Goal: Find specific page/section: Find specific page/section

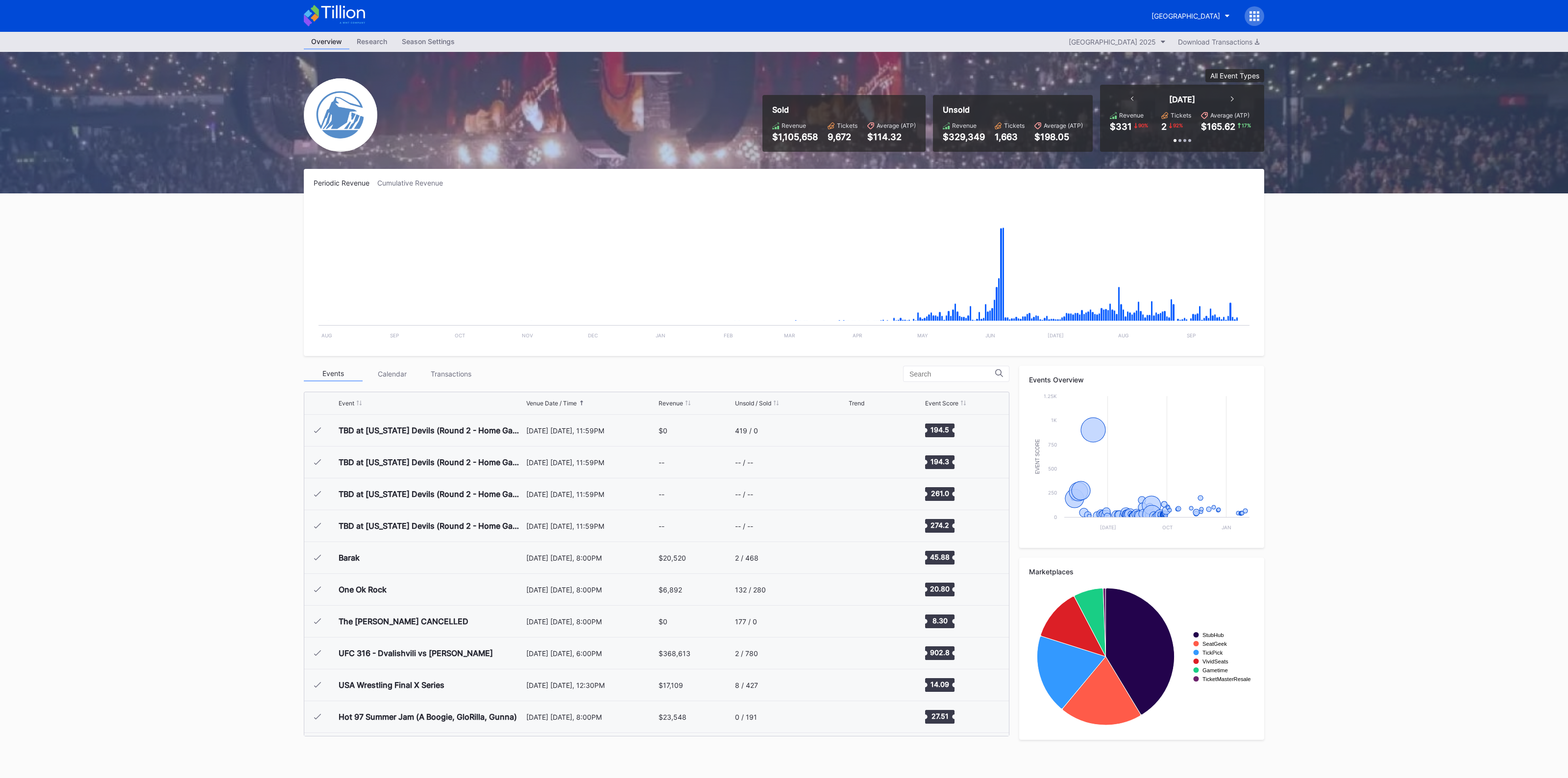
scroll to position [1465, 0]
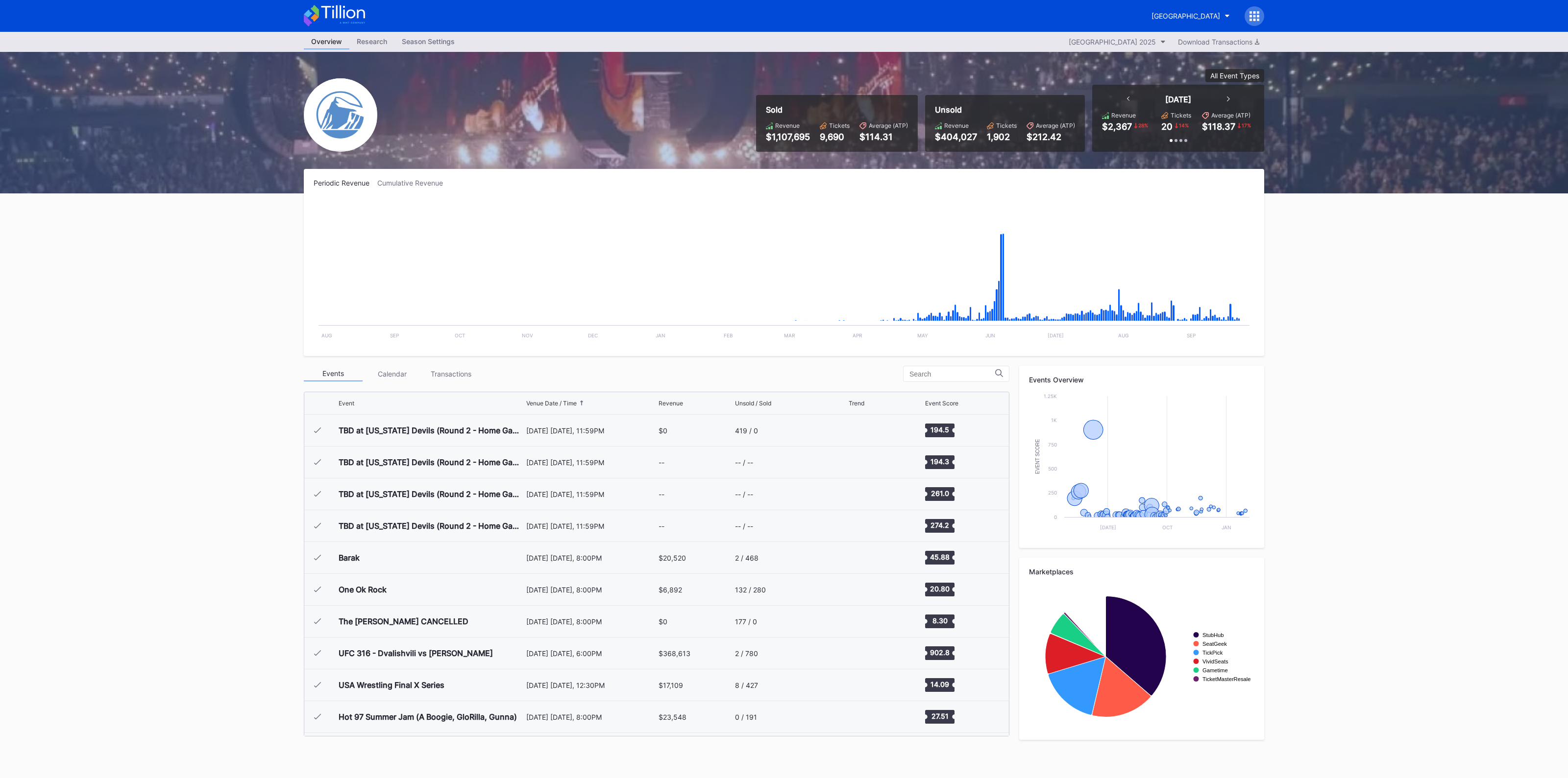
scroll to position [1465, 0]
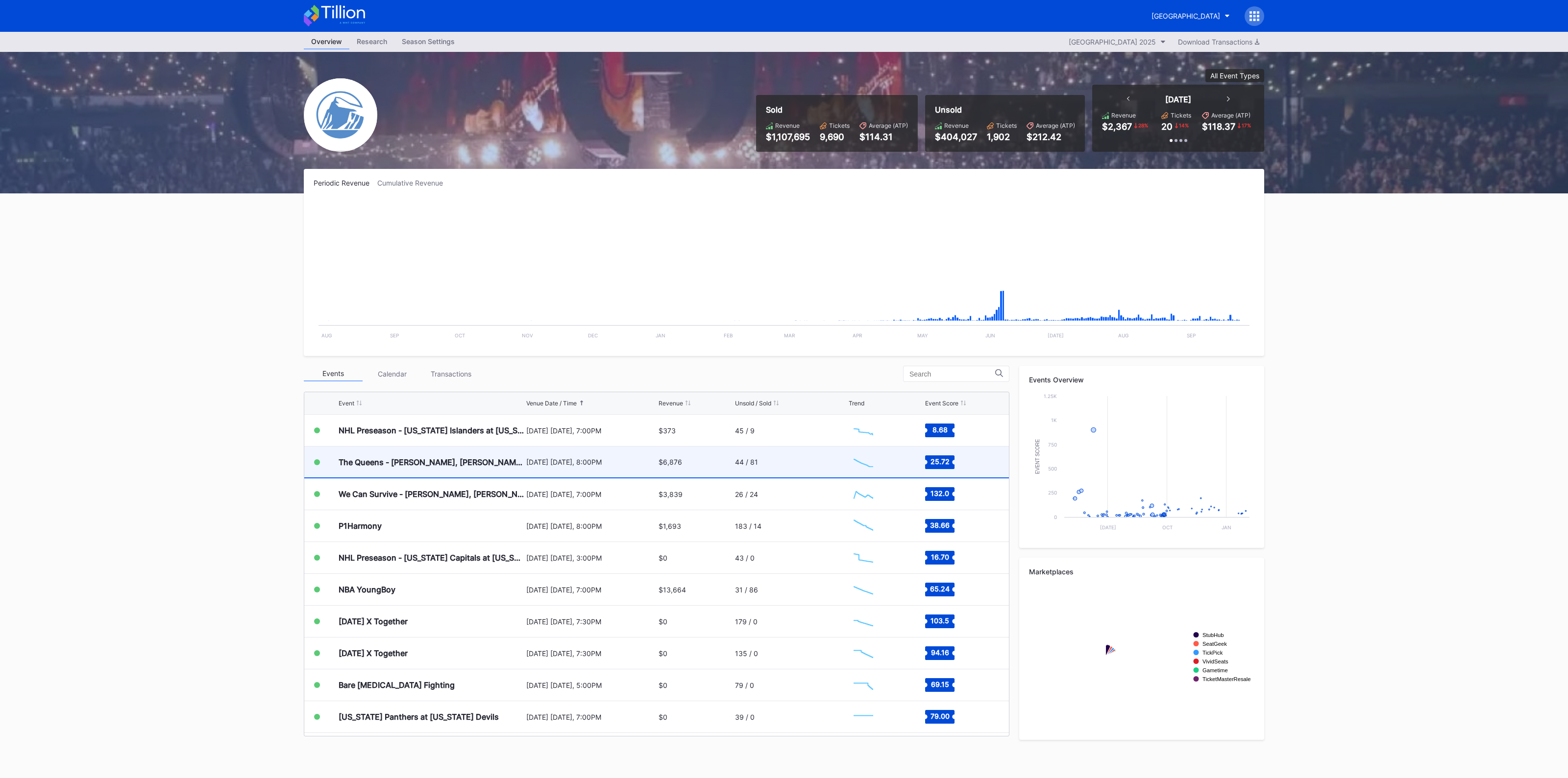
click at [672, 466] on div "$6,876" at bounding box center [695, 462] width 74 height 31
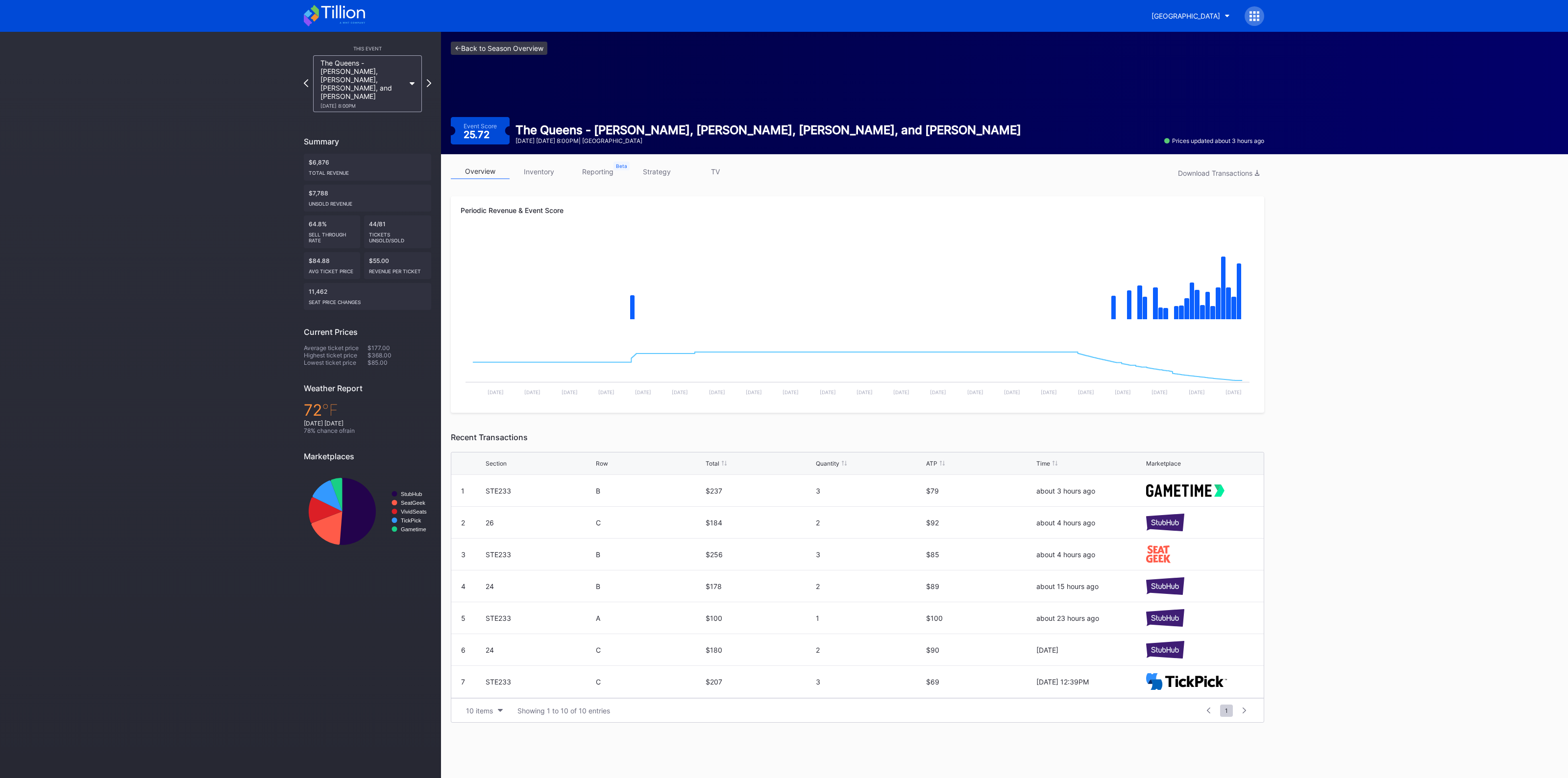
click at [515, 45] on link "<- Back to Season Overview" at bounding box center [499, 48] width 96 height 13
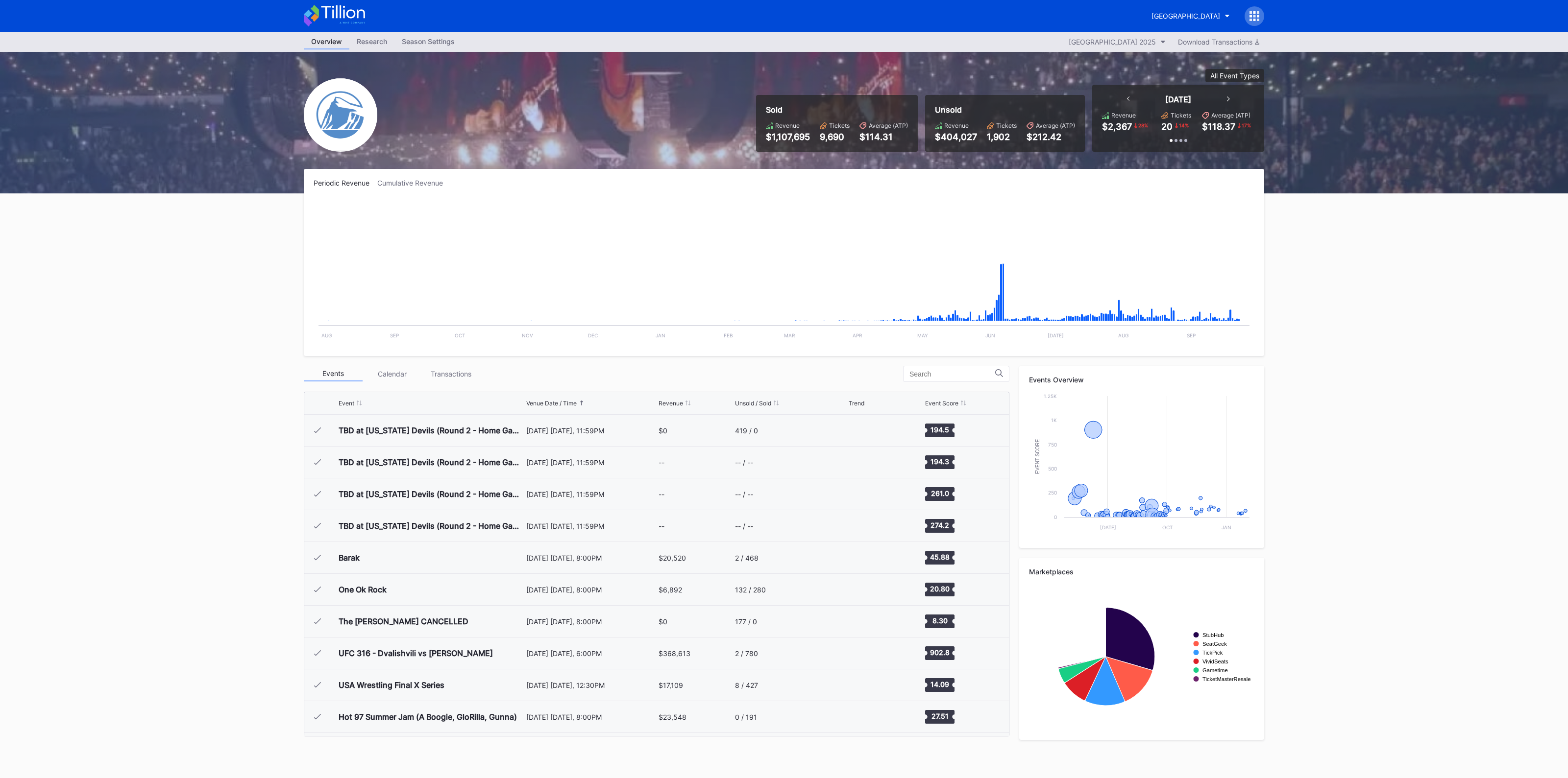
scroll to position [1465, 0]
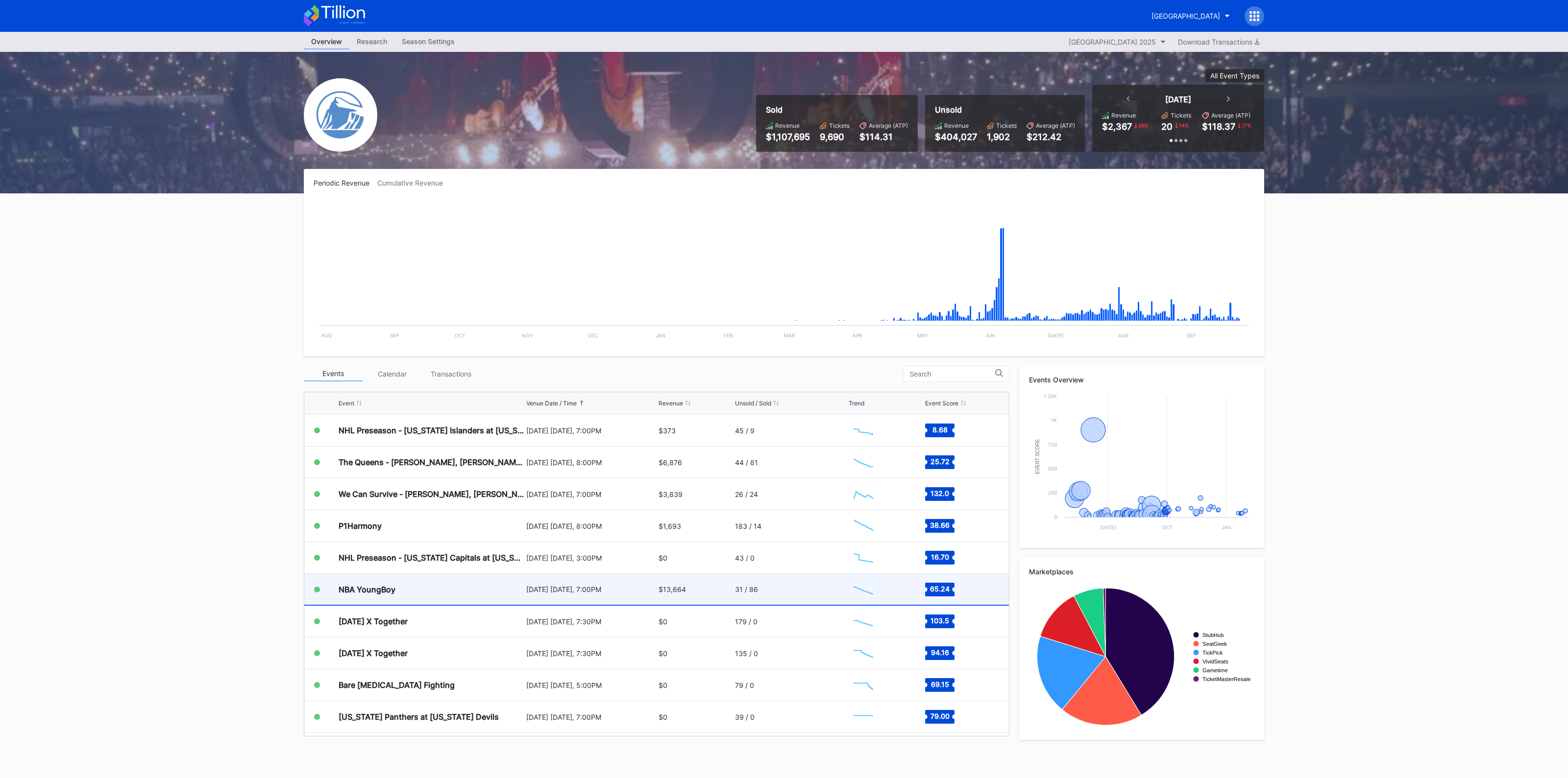
click at [681, 589] on div "$13,664" at bounding box center [695, 590] width 74 height 31
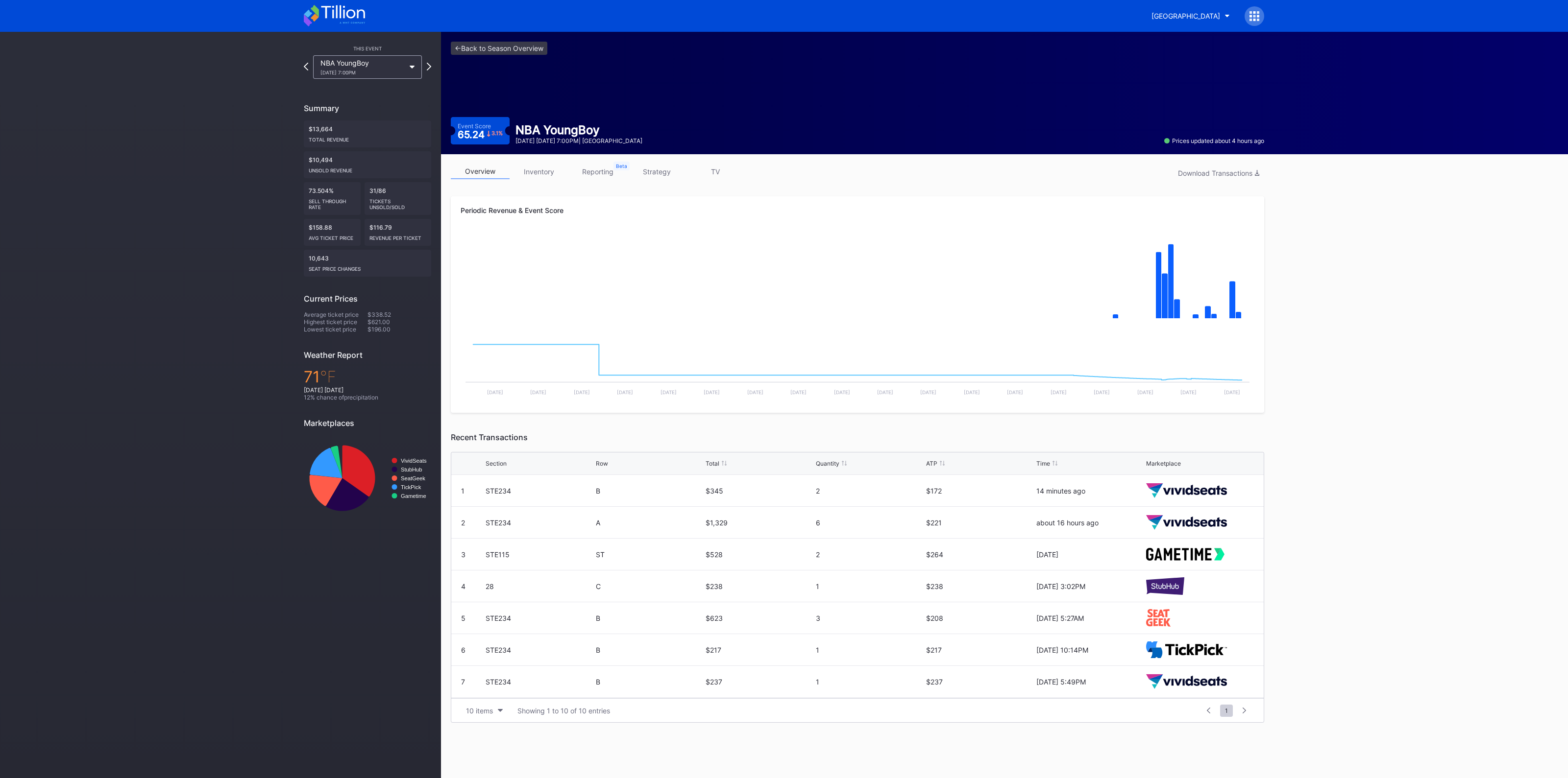
click at [538, 170] on link "inventory" at bounding box center [538, 171] width 59 height 15
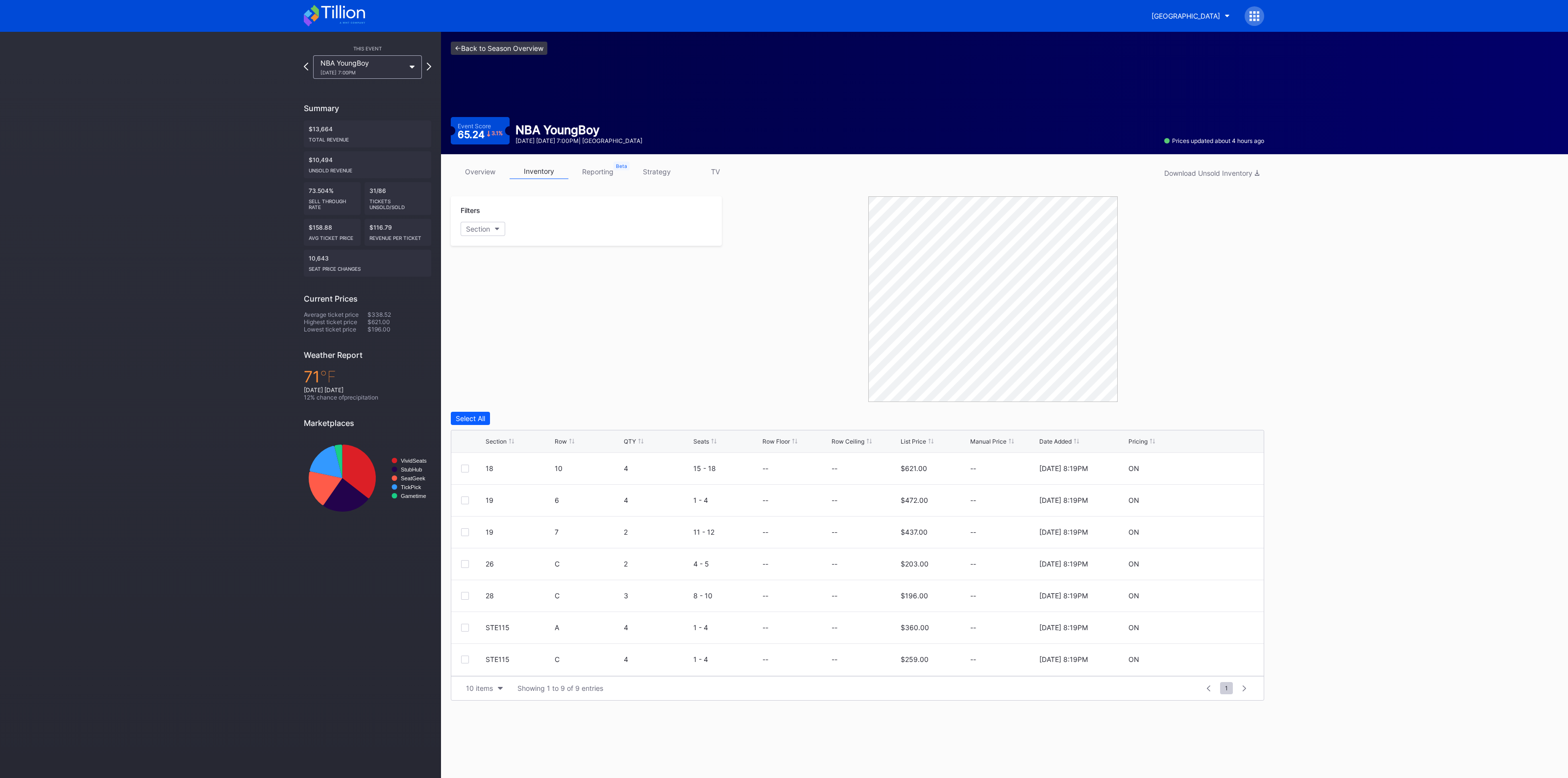
click at [507, 44] on link "<- Back to Season Overview" at bounding box center [499, 48] width 96 height 13
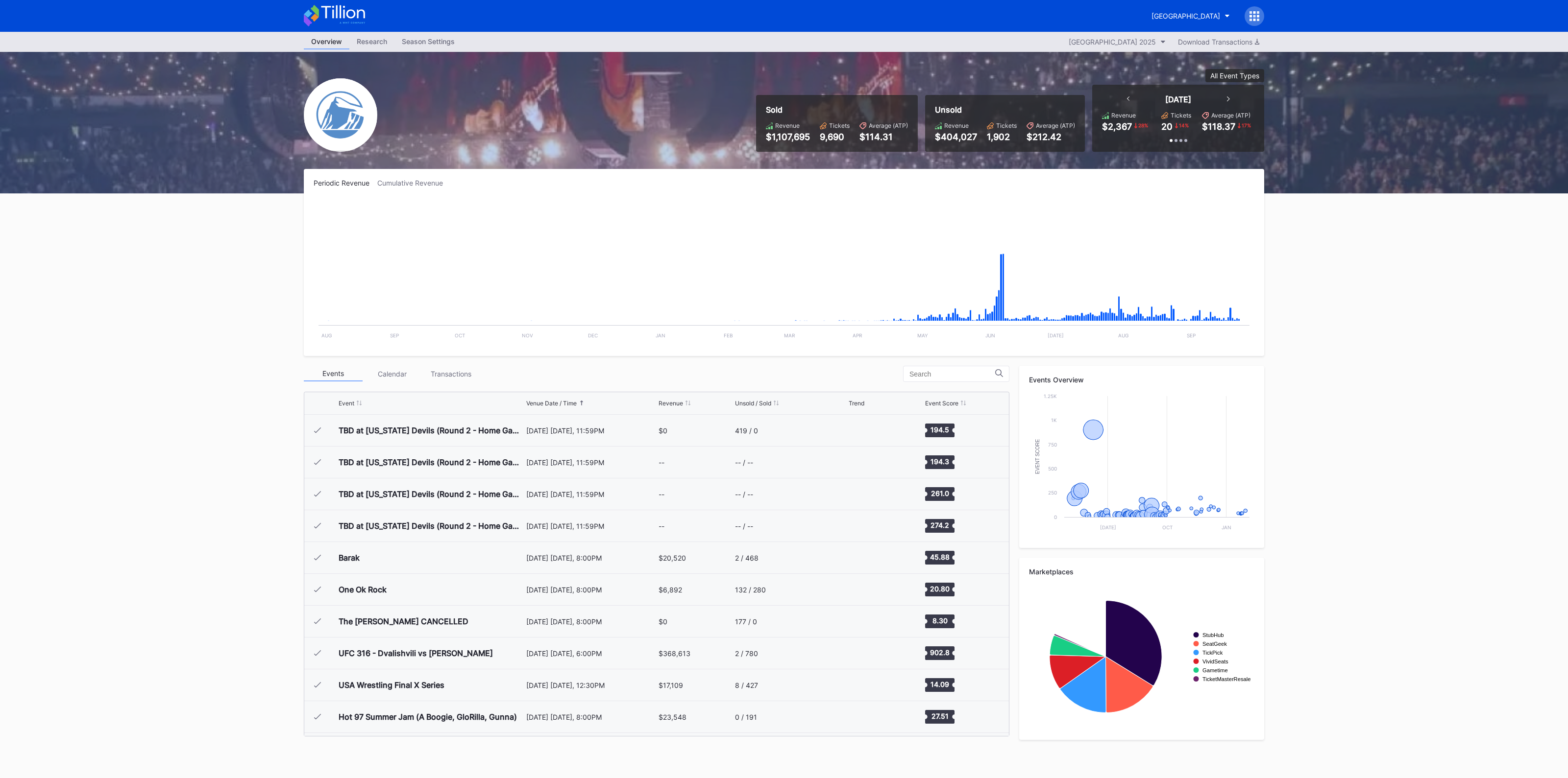
scroll to position [1465, 0]
